Goal: Share content: Share content

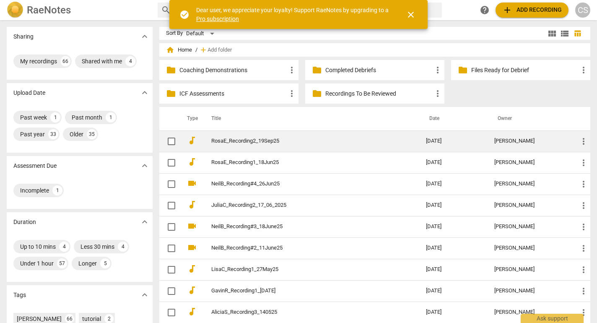
click at [257, 141] on link "RosaE_Recording2_19Sep25" at bounding box center [303, 141] width 185 height 6
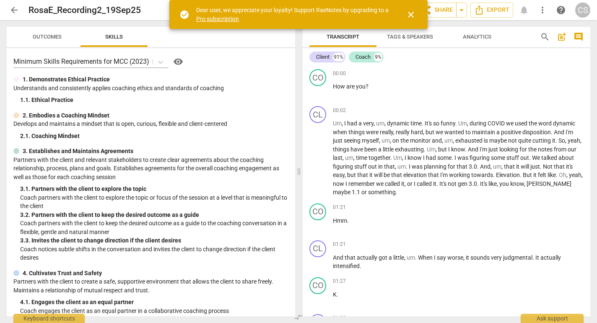
click at [413, 18] on span "close" at bounding box center [411, 15] width 10 height 10
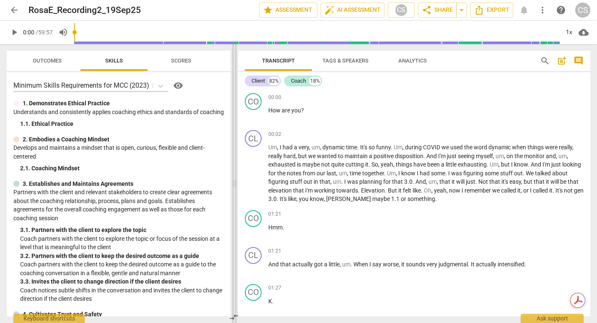
drag, startPoint x: 298, startPoint y: 182, endPoint x: 234, endPoint y: 170, distance: 65.7
click at [234, 170] on span at bounding box center [234, 183] width 5 height 279
click at [38, 63] on span "Outcomes" at bounding box center [47, 60] width 29 height 6
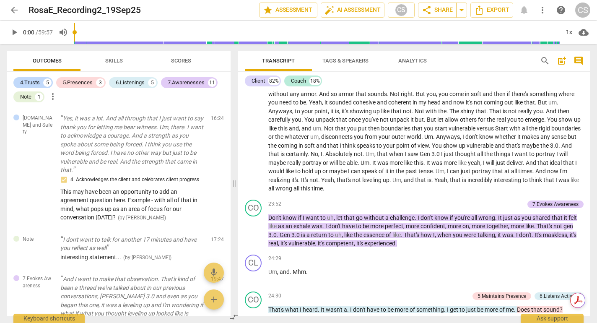
scroll to position [1701, 0]
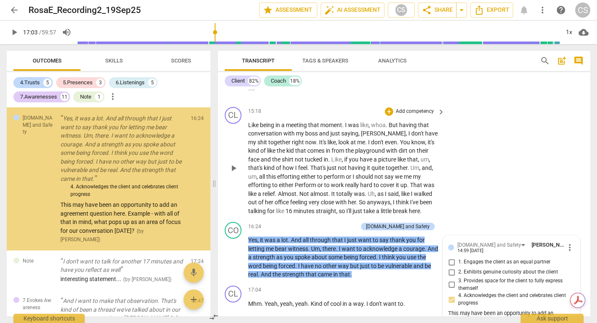
scroll to position [2527, 0]
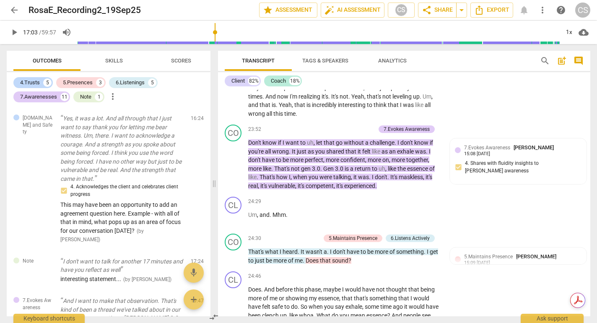
drag, startPoint x: 472, startPoint y: 251, endPoint x: 478, endPoint y: 201, distance: 50.7
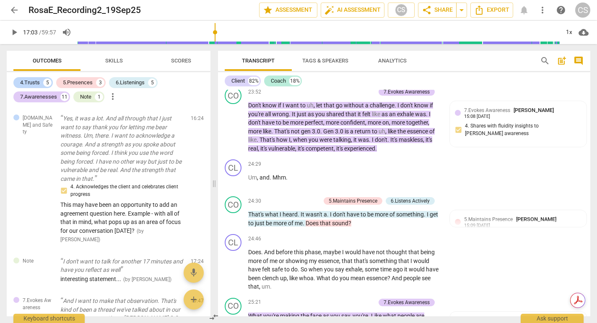
scroll to position [2565, 0]
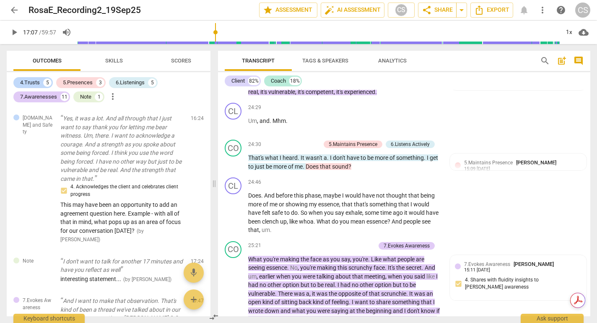
scroll to position [2622, 0]
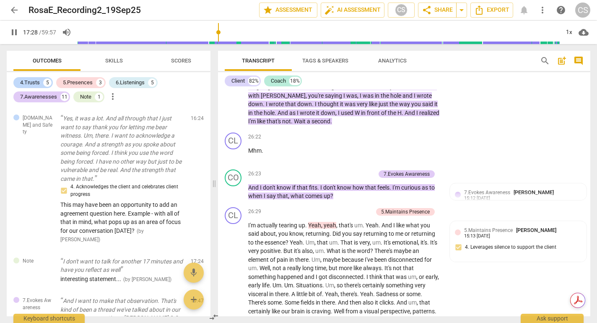
scroll to position [2839, 0]
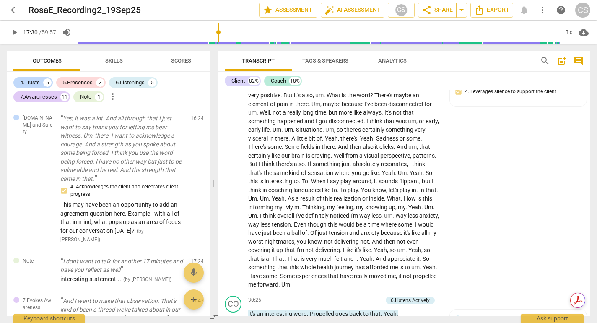
scroll to position [3017, 0]
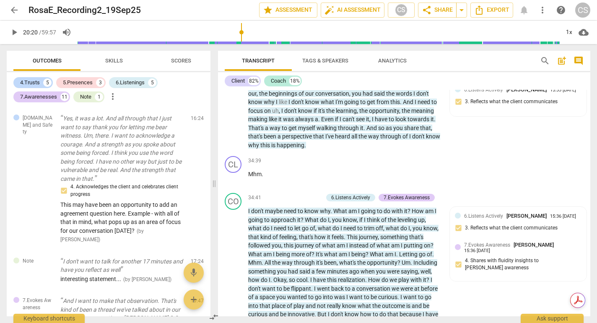
scroll to position [3559, 0]
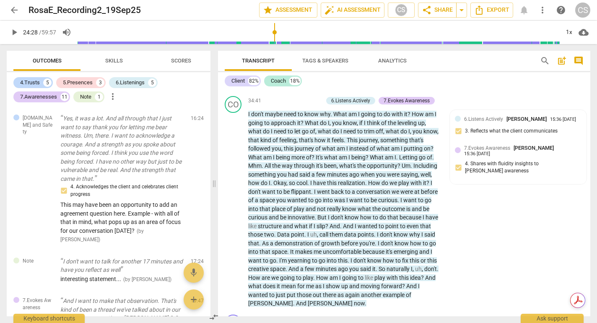
scroll to position [3685, 0]
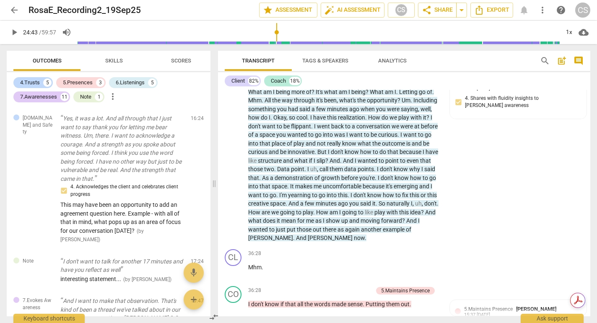
scroll to position [3726, 0]
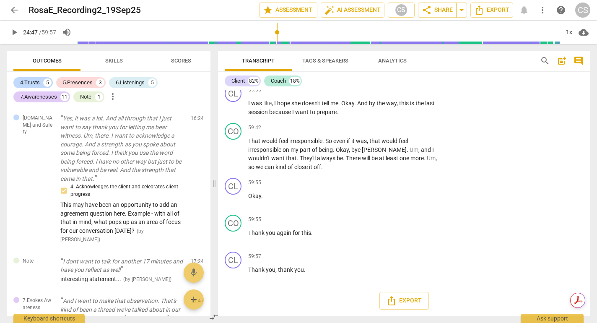
scroll to position [7206, 0]
type input "2899"
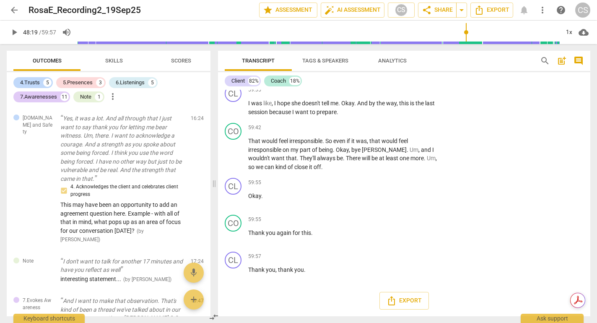
scroll to position [8421, 0]
click at [422, 10] on span "share Share" at bounding box center [437, 10] width 31 height 10
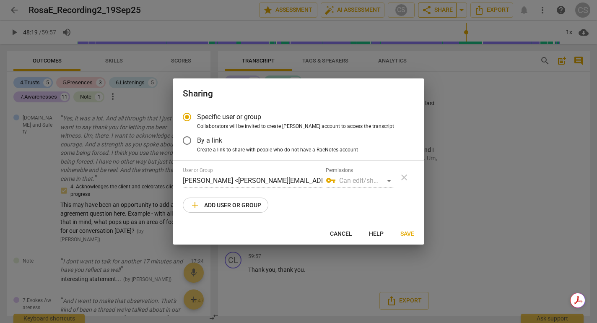
radio input "false"
click at [188, 145] on input "By a link" at bounding box center [187, 140] width 20 height 20
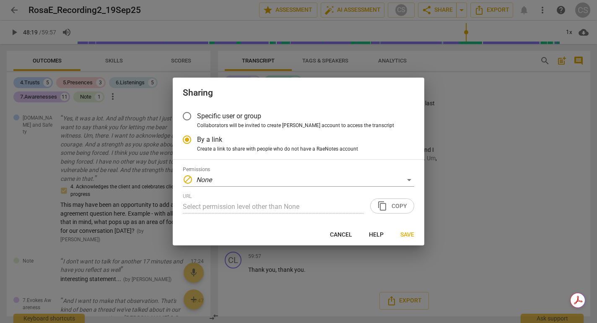
radio input "false"
click at [190, 107] on input "Specific user or group" at bounding box center [187, 116] width 20 height 20
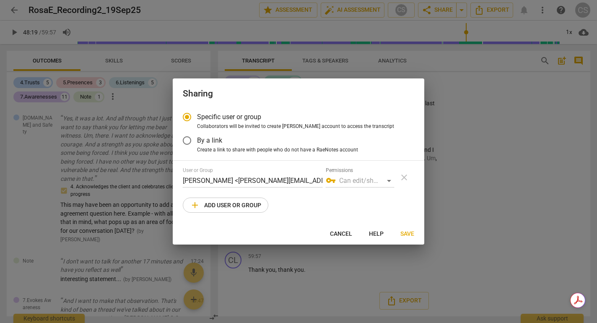
click at [250, 210] on span "add Add user or group" at bounding box center [225, 205] width 71 height 10
radio input "false"
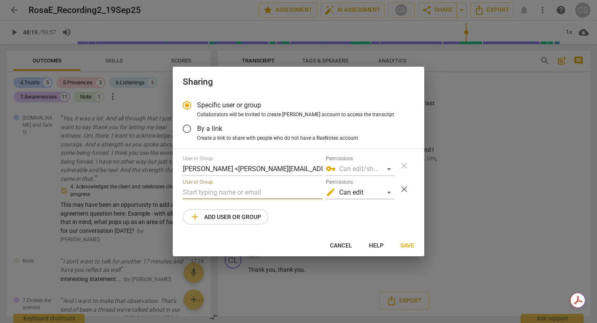
click at [241, 199] on input "text" at bounding box center [253, 192] width 140 height 13
type input "[PERSON_NAME][EMAIL_ADDRESS][DOMAIN_NAME]"
click at [410, 250] on span "Save" at bounding box center [408, 246] width 14 height 8
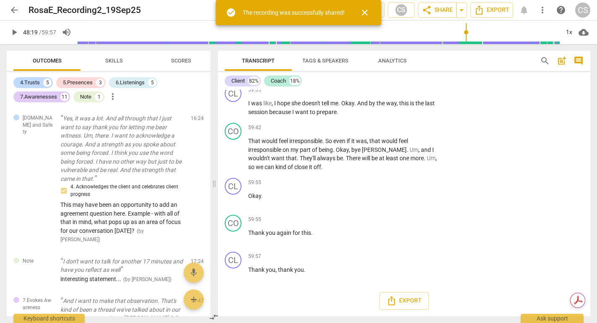
click at [370, 12] on span "close" at bounding box center [365, 13] width 10 height 10
